Goal: Transaction & Acquisition: Purchase product/service

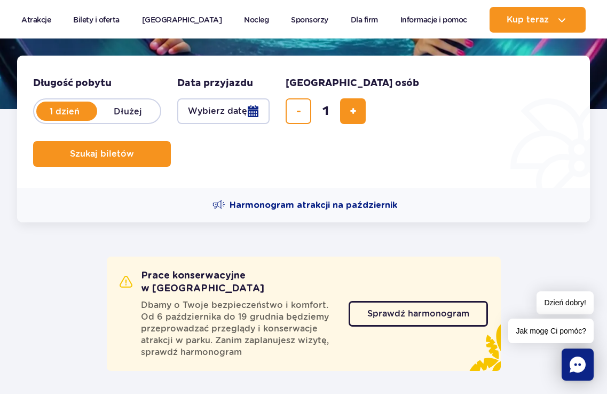
scroll to position [267, 0]
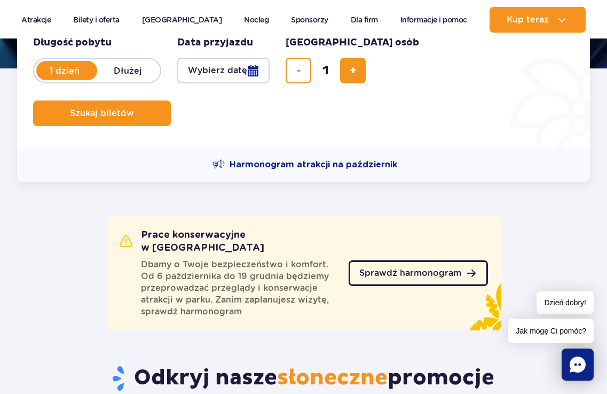
click at [378, 269] on span "Sprawdź harmonogram" at bounding box center [410, 273] width 102 height 9
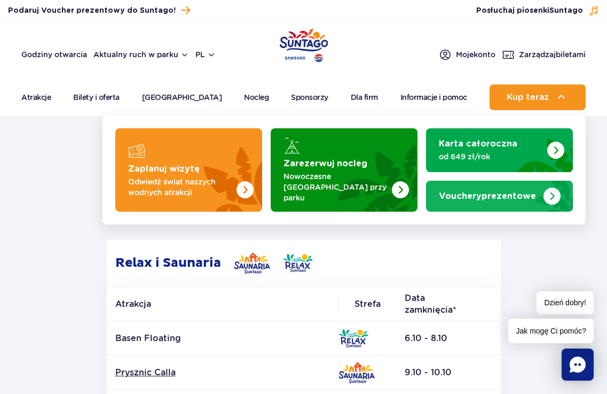
click at [523, 196] on link "Vouchery prezentowe" at bounding box center [499, 195] width 147 height 31
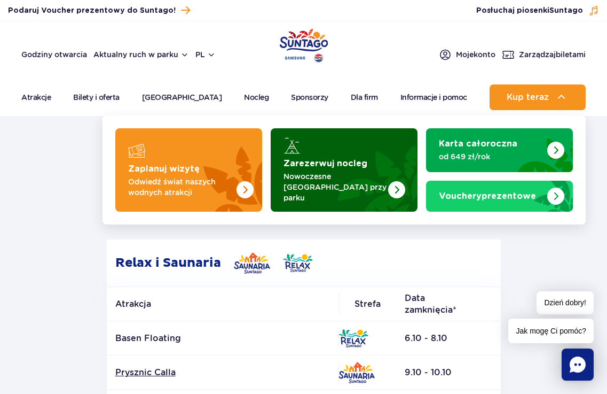
click at [388, 154] on img "Zarezerwuj nocleg" at bounding box center [371, 169] width 94 height 83
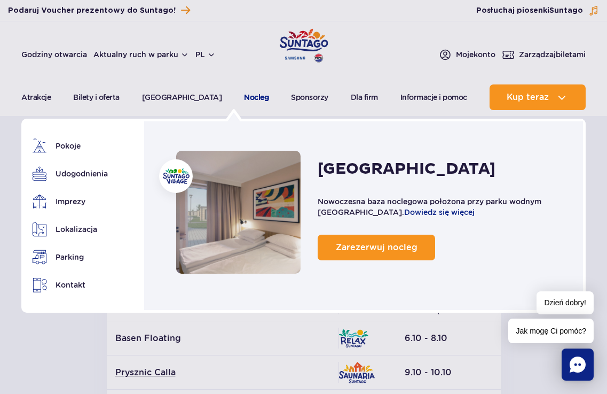
click at [244, 100] on link "Nocleg" at bounding box center [256, 97] width 25 height 26
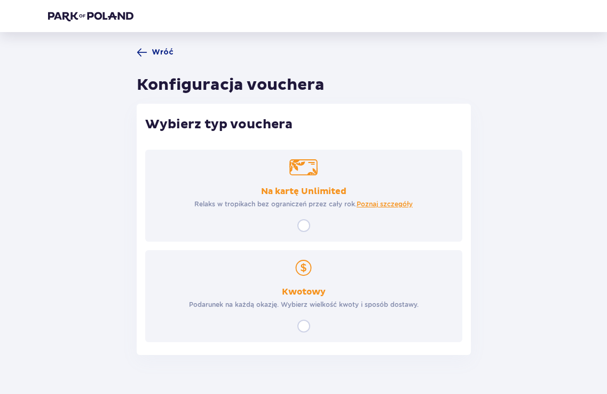
click at [306, 327] on input "radio" at bounding box center [303, 325] width 13 height 13
radio input "true"
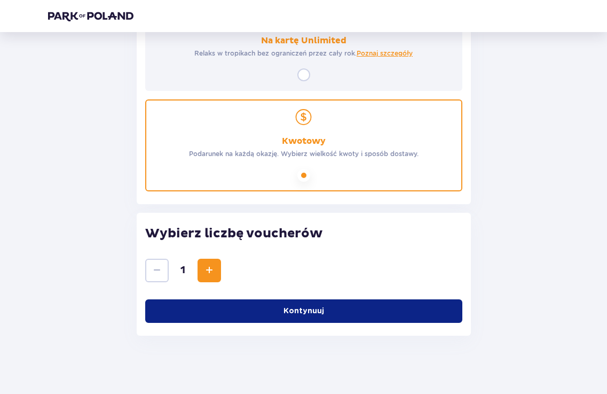
scroll to position [156, 0]
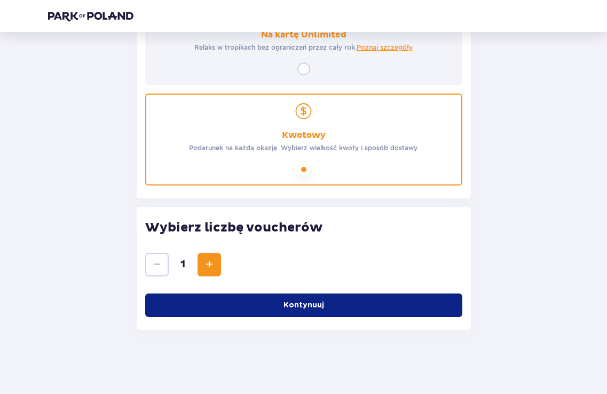
click at [343, 299] on button "Kontynuuj" at bounding box center [303, 304] width 317 height 23
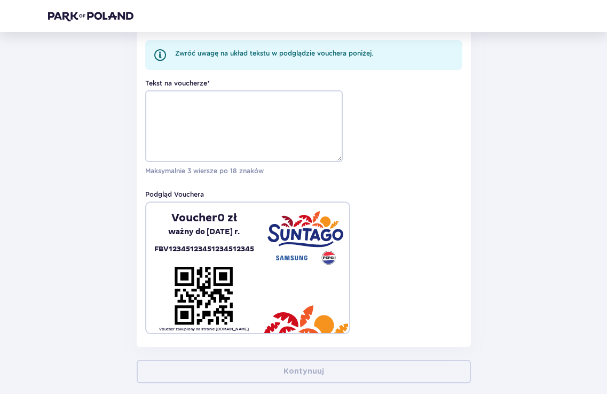
scroll to position [436, 0]
